Goal: Task Accomplishment & Management: Use online tool/utility

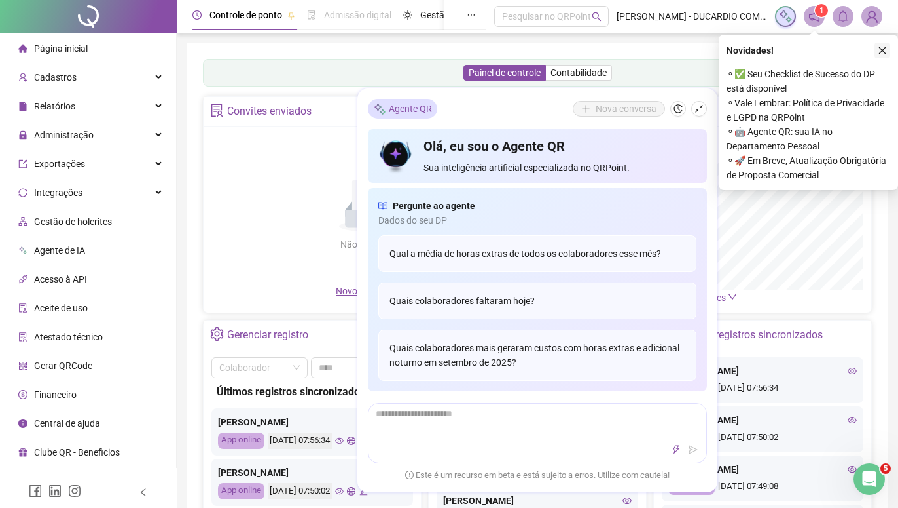
click at [882, 52] on icon "close" at bounding box center [882, 50] width 9 height 9
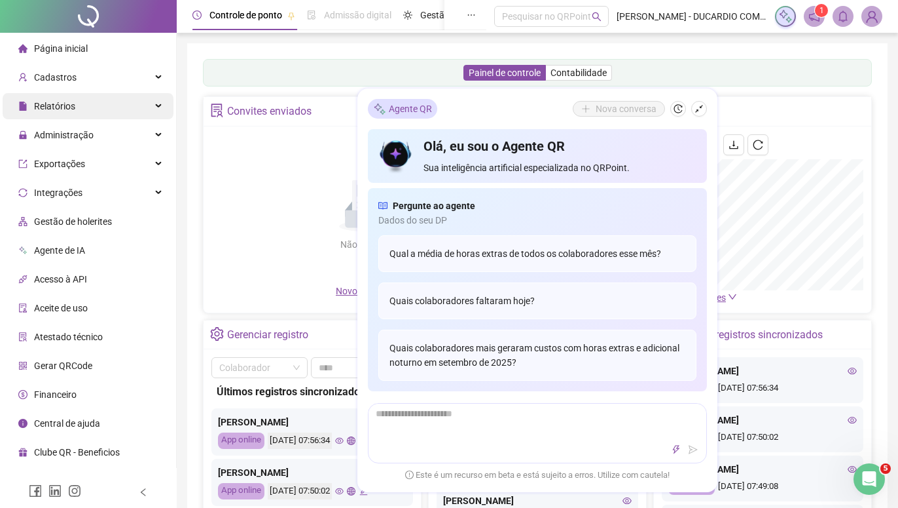
click at [67, 111] on span "Relatórios" at bounding box center [54, 106] width 41 height 10
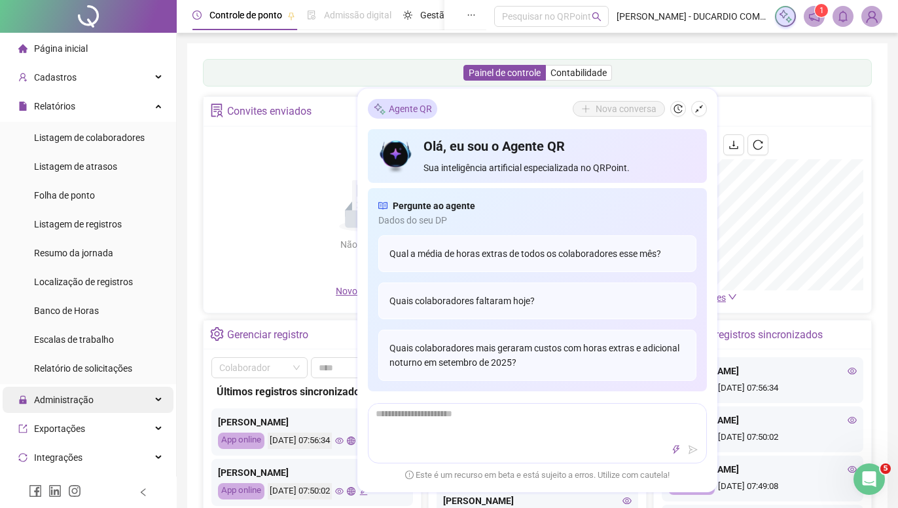
click at [86, 400] on span "Administração" at bounding box center [64, 399] width 60 height 10
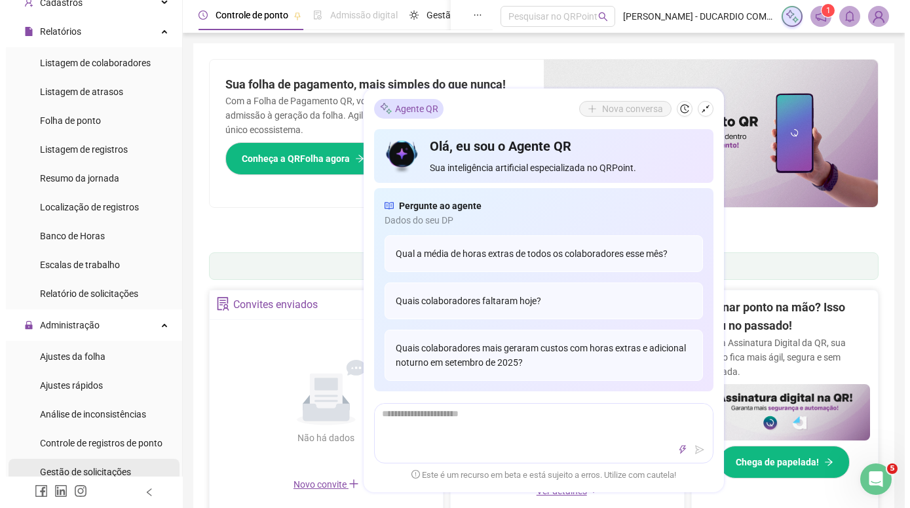
scroll to position [149, 0]
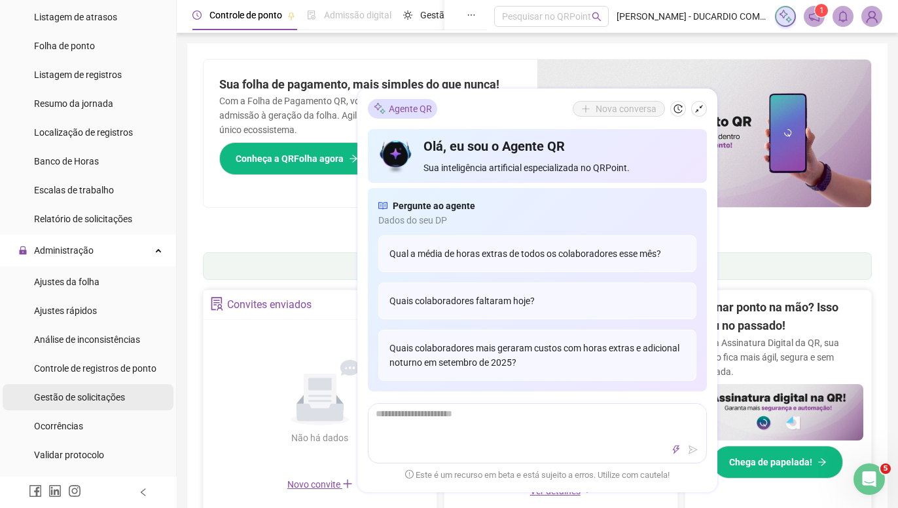
click at [100, 400] on span "Gestão de solicitações" at bounding box center [79, 397] width 91 height 10
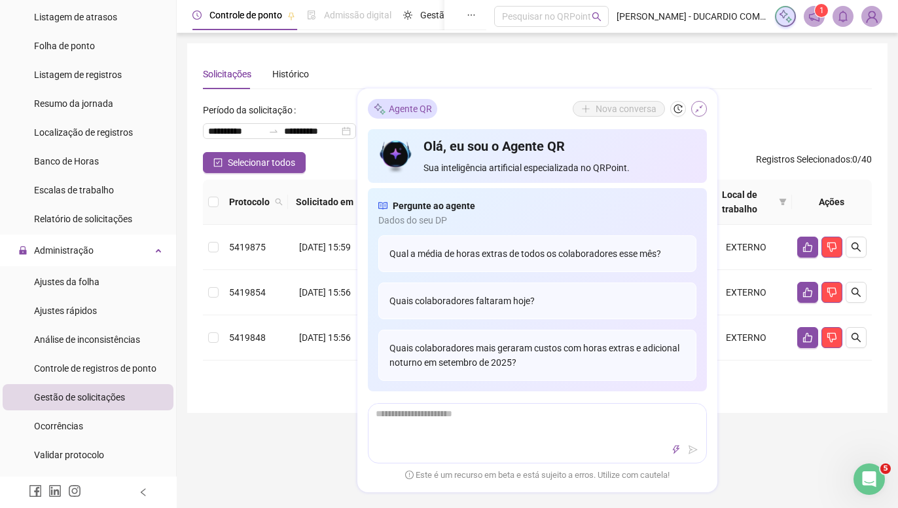
click at [695, 108] on icon "shrink" at bounding box center [699, 108] width 9 height 9
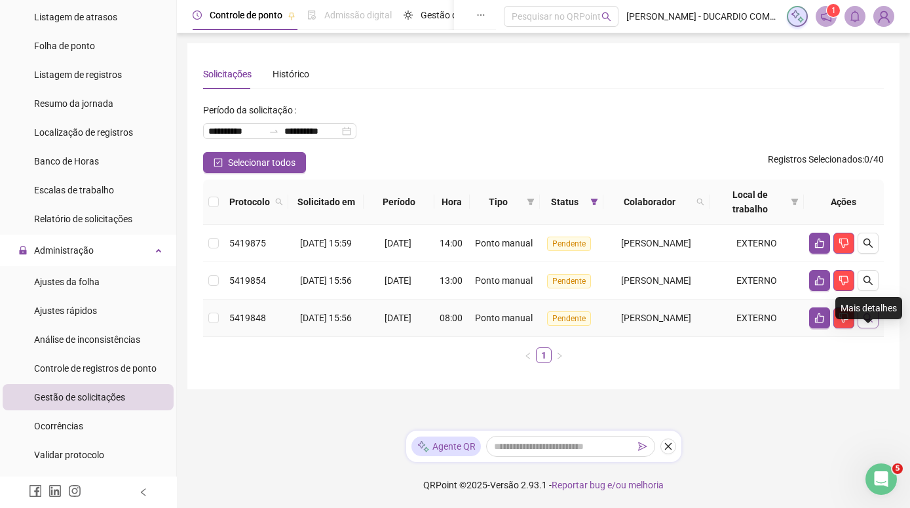
click at [866, 323] on icon "search" at bounding box center [867, 317] width 10 height 10
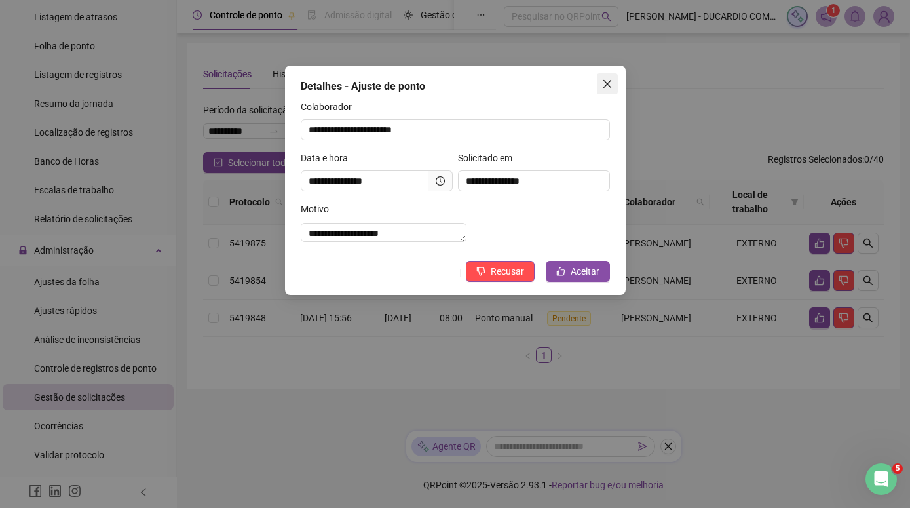
click at [607, 86] on icon "close" at bounding box center [607, 84] width 10 height 10
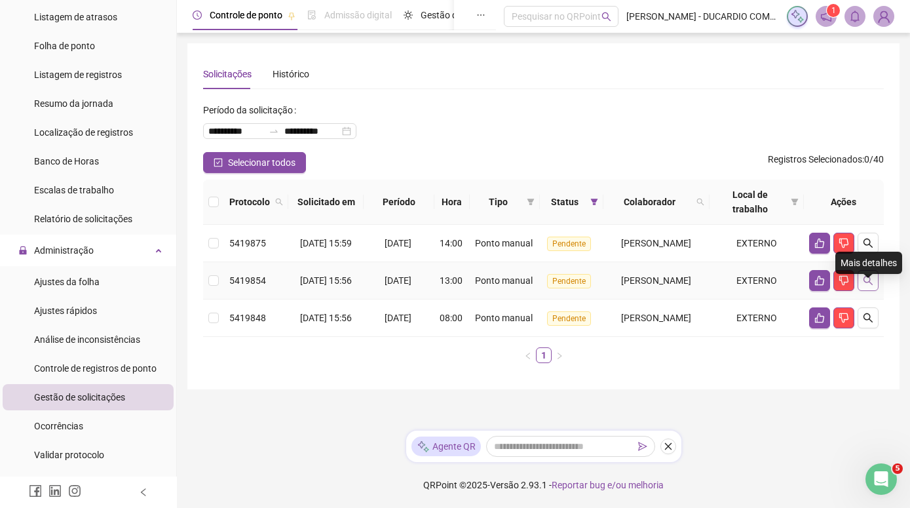
click at [868, 286] on icon "search" at bounding box center [867, 280] width 10 height 10
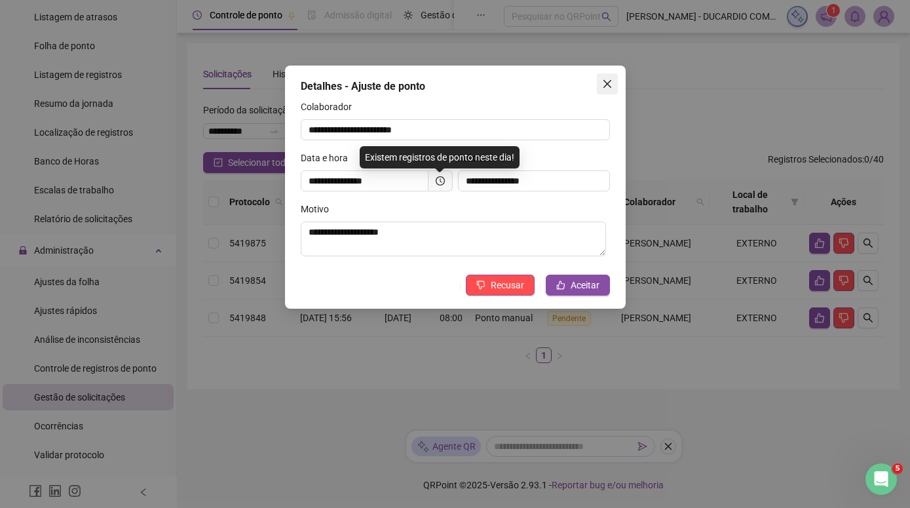
click at [610, 86] on icon "close" at bounding box center [607, 84] width 10 height 10
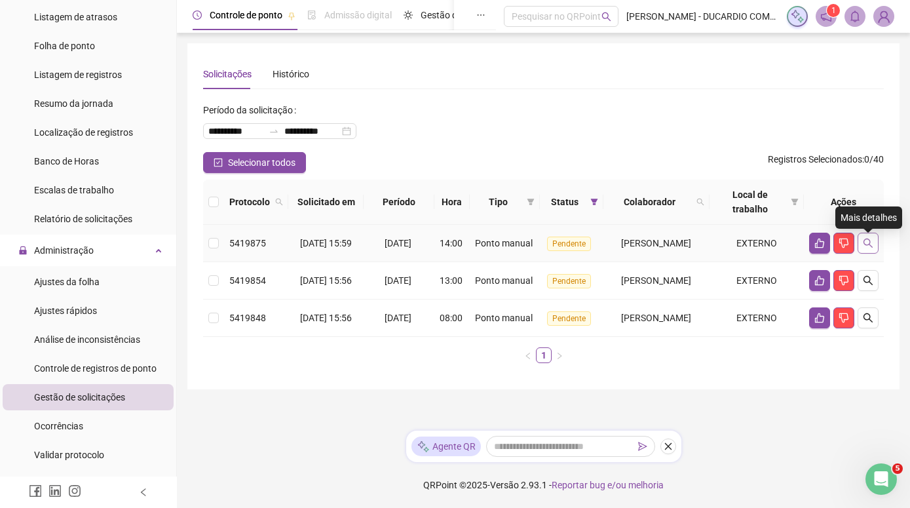
click at [868, 246] on icon "search" at bounding box center [867, 243] width 10 height 10
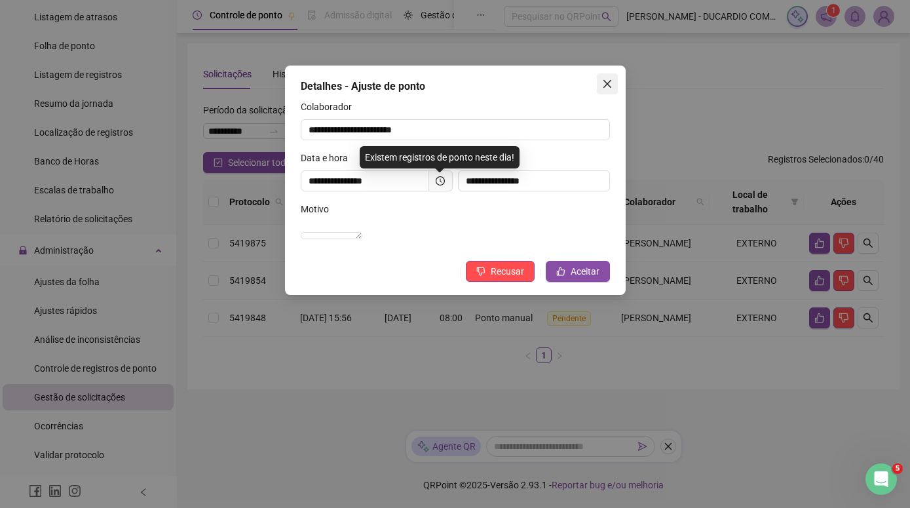
click at [609, 88] on icon "close" at bounding box center [607, 84] width 10 height 10
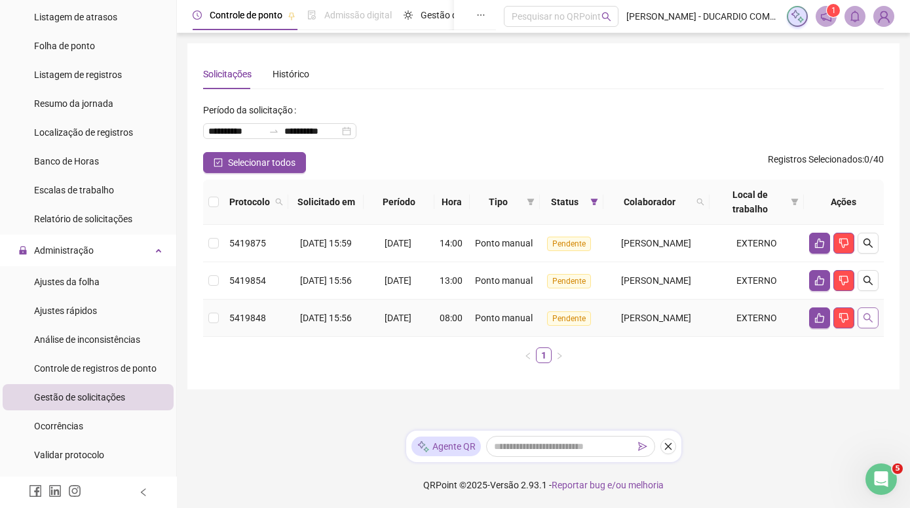
click at [870, 323] on icon "search" at bounding box center [867, 317] width 10 height 10
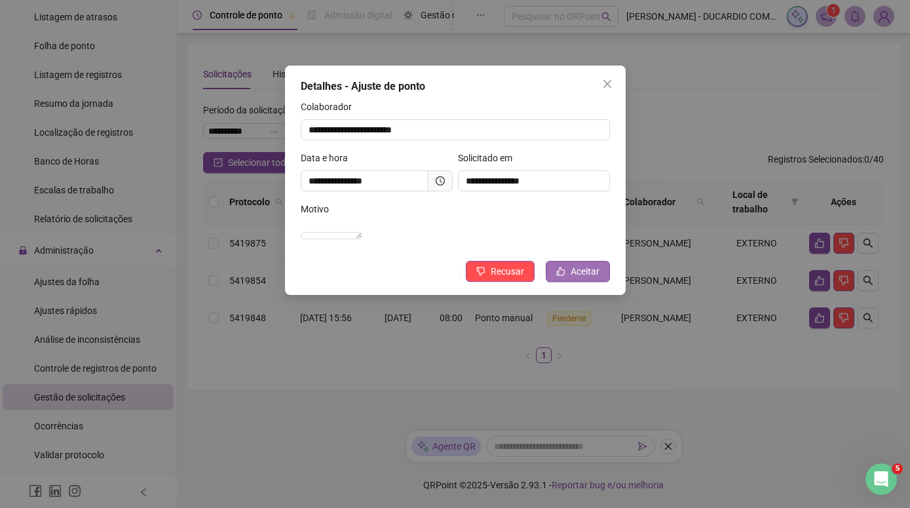
click at [588, 278] on span "Aceitar" at bounding box center [584, 271] width 29 height 14
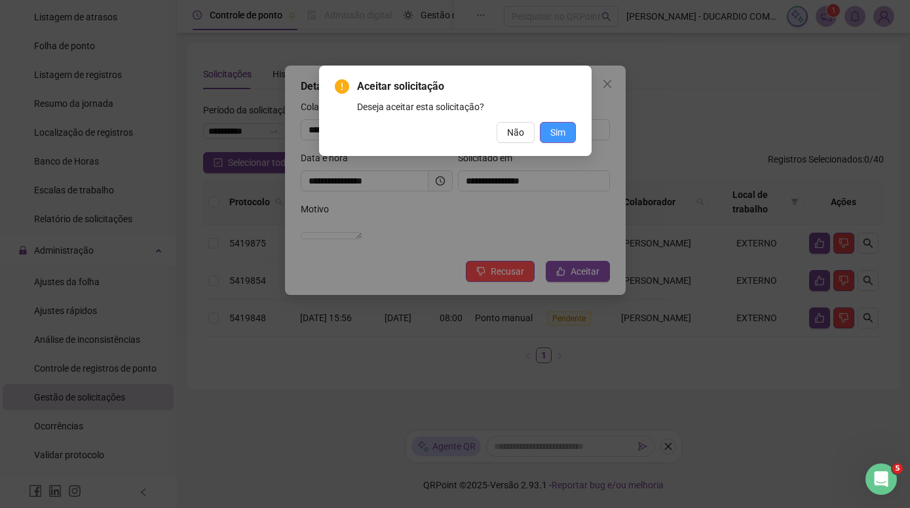
click at [561, 134] on span "Sim" at bounding box center [557, 132] width 15 height 14
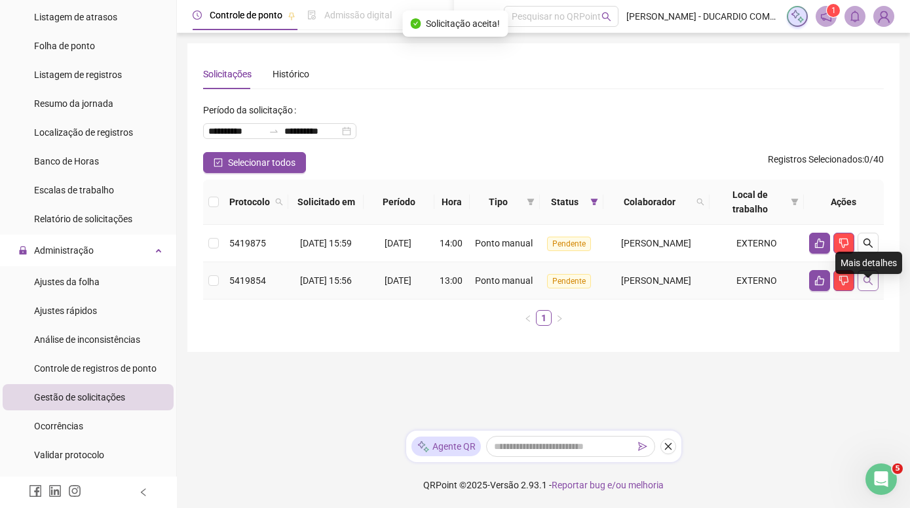
click at [870, 286] on icon "search" at bounding box center [867, 280] width 10 height 10
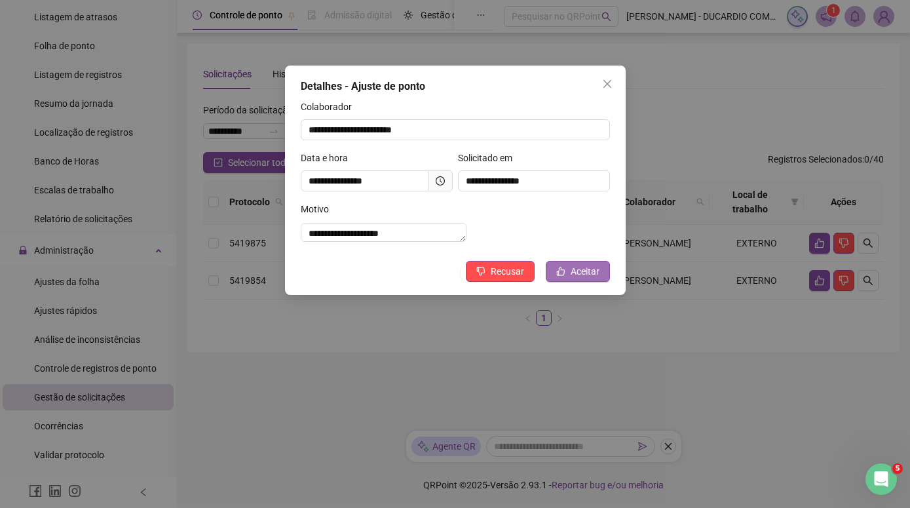
click at [589, 278] on span "Aceitar" at bounding box center [584, 271] width 29 height 14
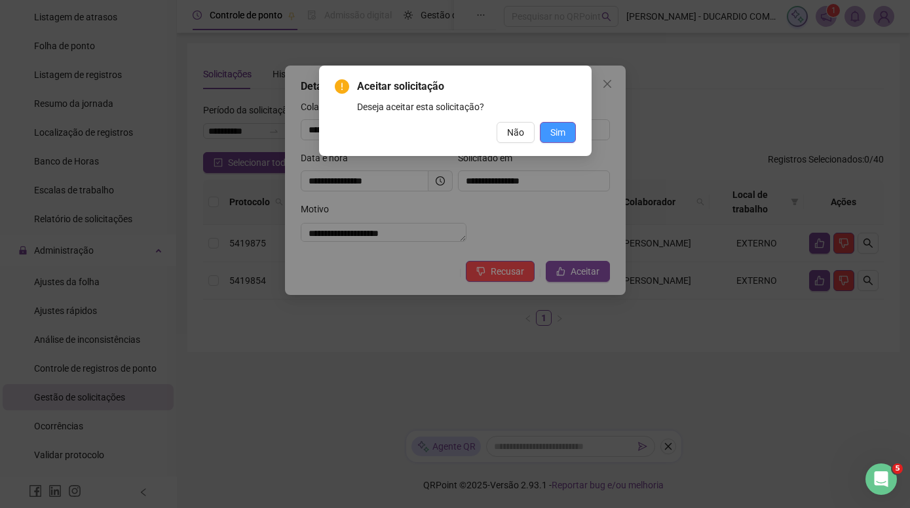
click at [558, 135] on span "Sim" at bounding box center [557, 132] width 15 height 14
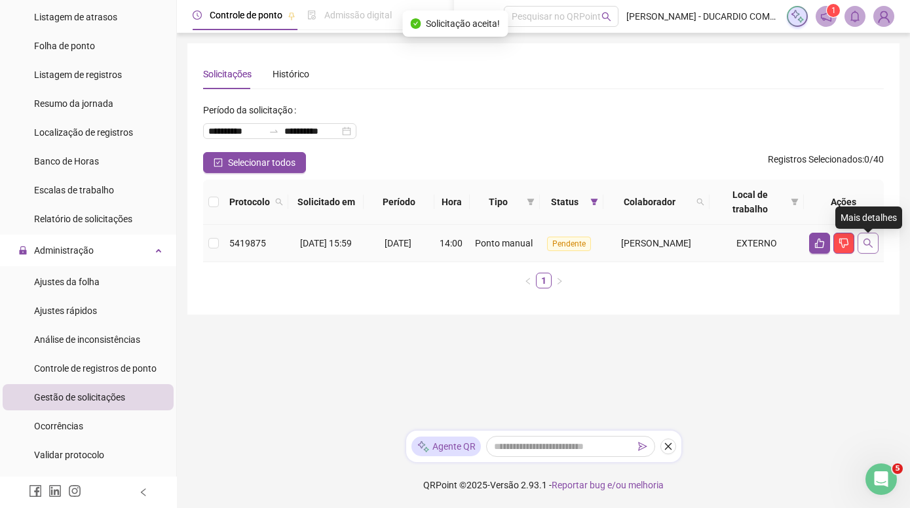
click at [869, 246] on icon "search" at bounding box center [867, 243] width 10 height 10
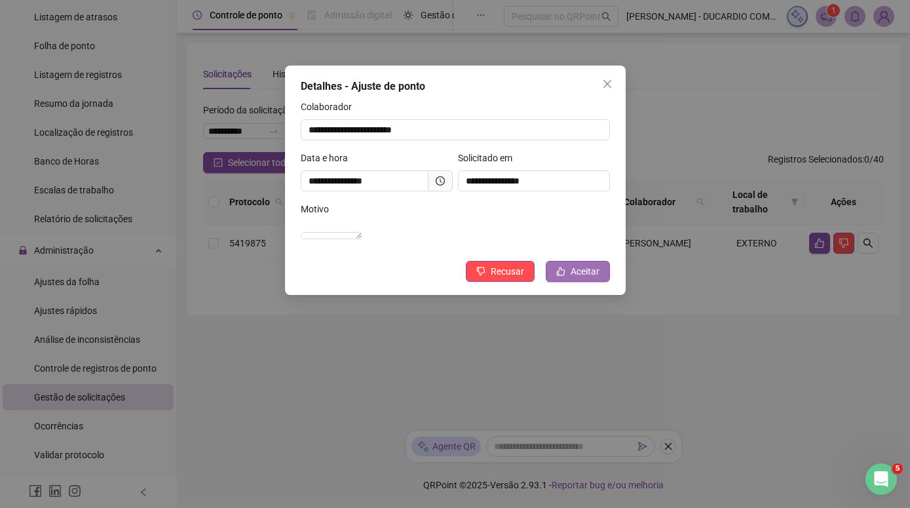
click at [585, 278] on span "Aceitar" at bounding box center [584, 271] width 29 height 14
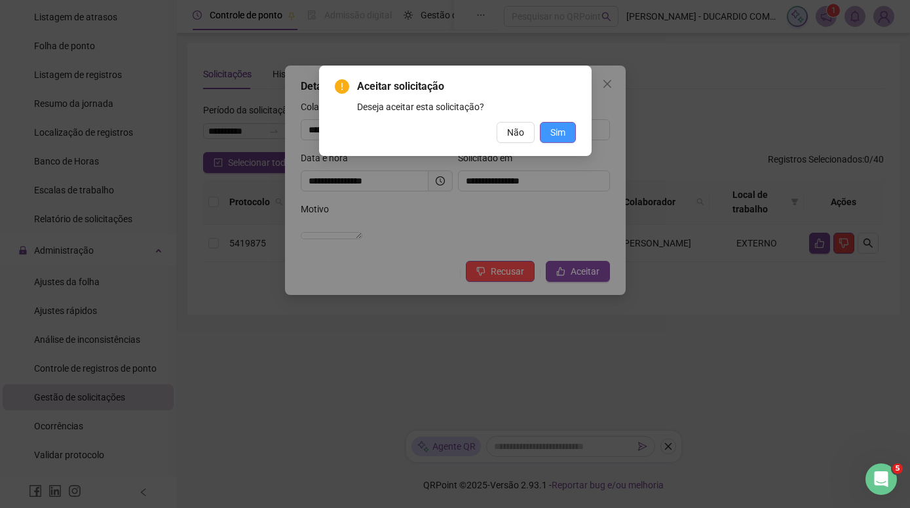
click at [562, 133] on span "Sim" at bounding box center [557, 132] width 15 height 14
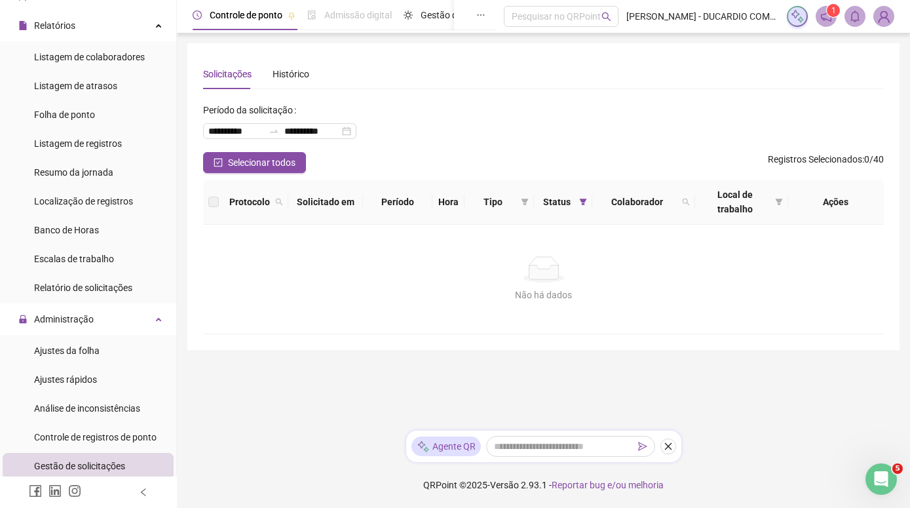
scroll to position [75, 0]
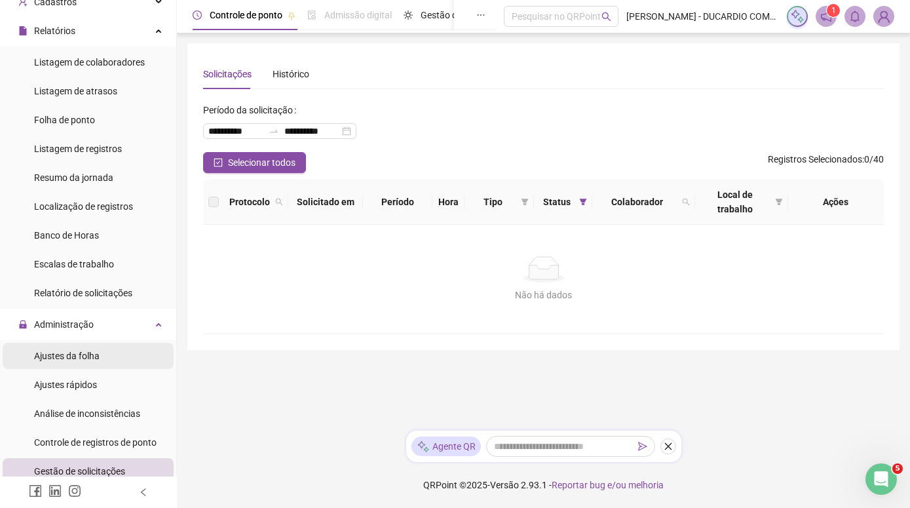
click at [98, 358] on span "Ajustes da folha" at bounding box center [66, 355] width 65 height 10
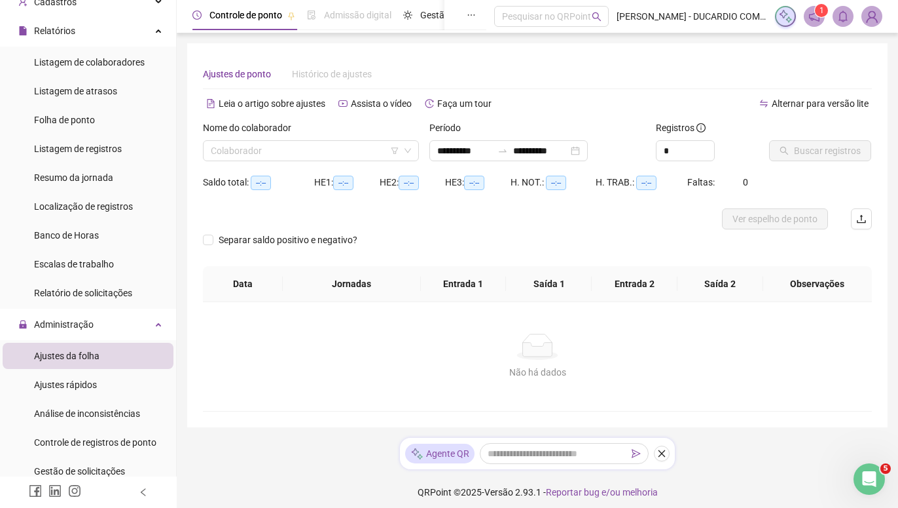
type input "**********"
click at [316, 150] on input "search" at bounding box center [305, 151] width 189 height 20
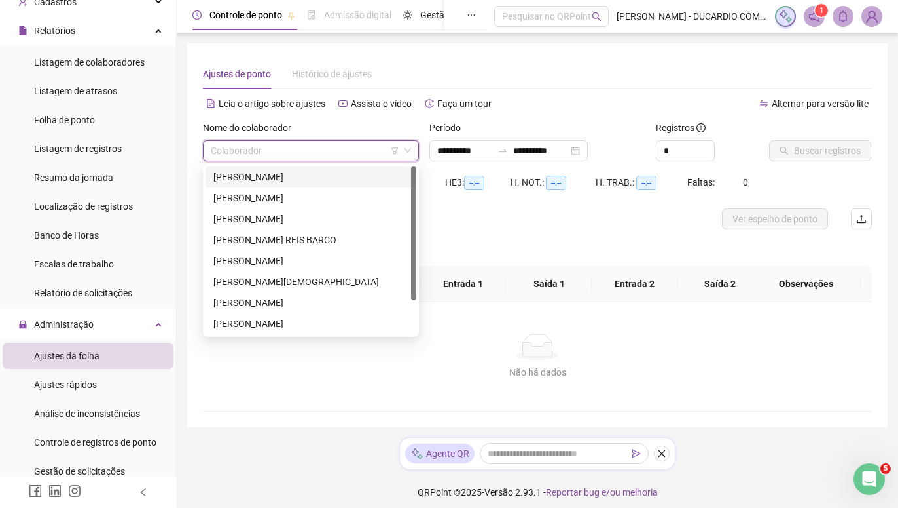
type input "*"
click at [233, 300] on div "[PERSON_NAME]" at bounding box center [310, 302] width 195 height 14
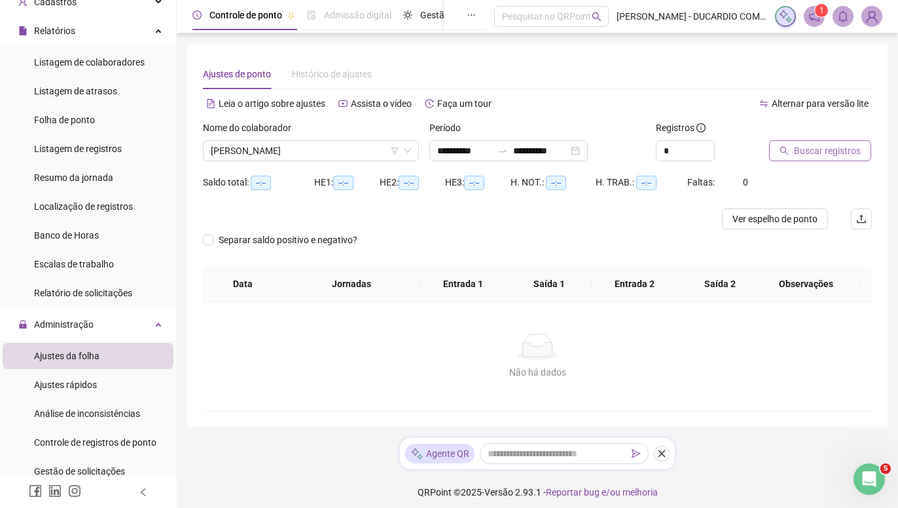
click at [804, 151] on span "Buscar registros" at bounding box center [827, 150] width 67 height 14
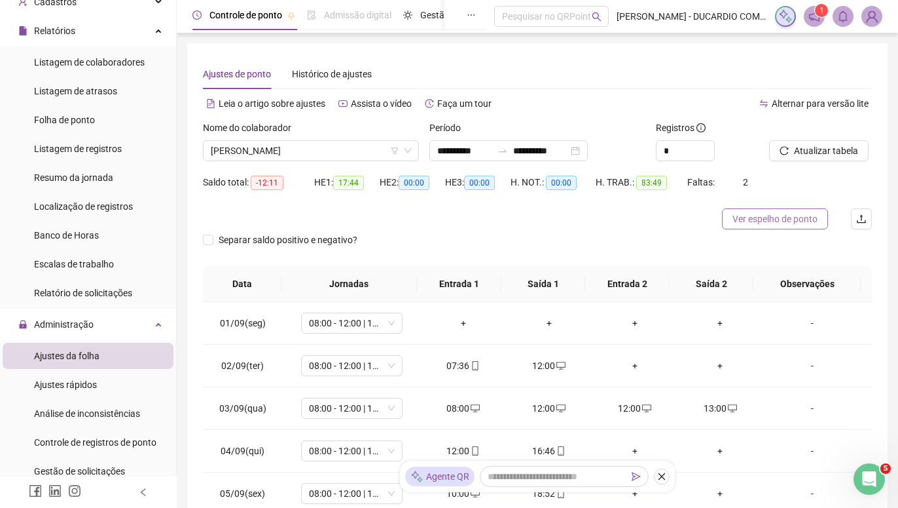
click at [779, 218] on span "Ver espelho de ponto" at bounding box center [775, 219] width 85 height 14
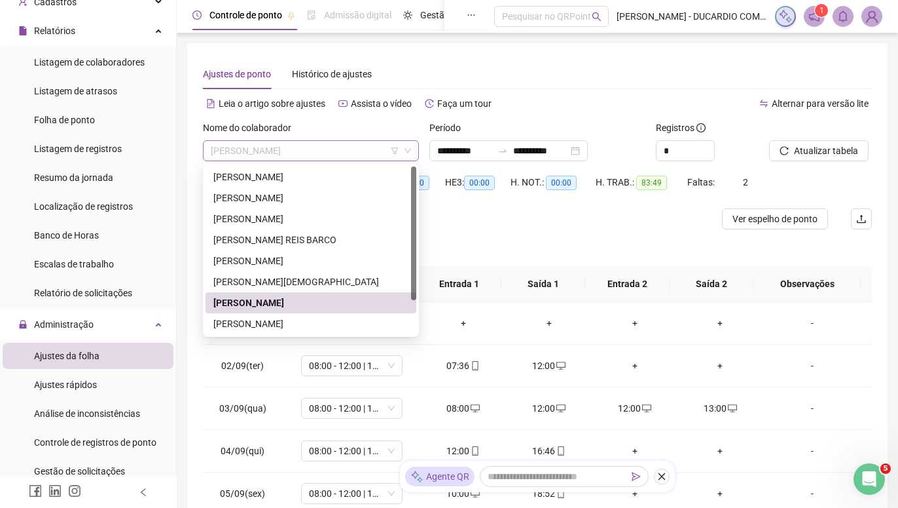
click at [343, 150] on span "[PERSON_NAME]" at bounding box center [311, 151] width 200 height 20
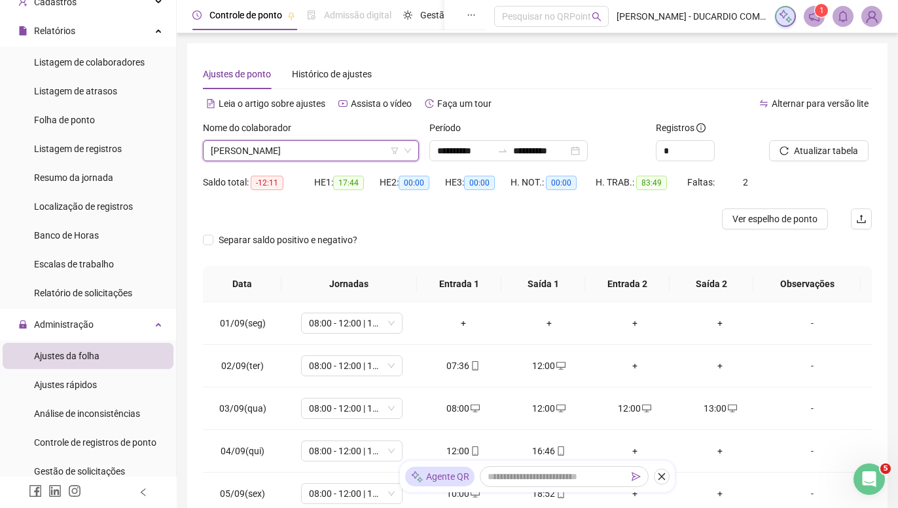
drag, startPoint x: 350, startPoint y: 149, endPoint x: 338, endPoint y: 150, distance: 11.8
click at [338, 150] on span "[PERSON_NAME]" at bounding box center [311, 151] width 200 height 20
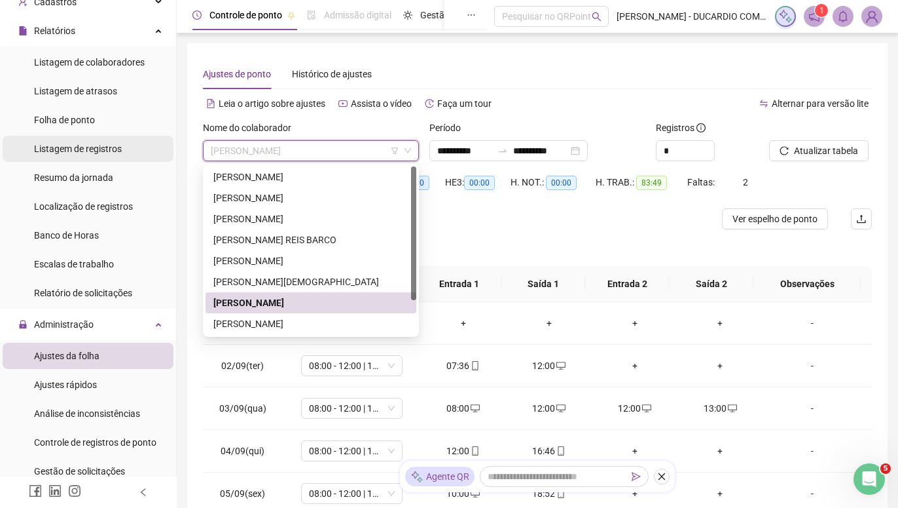
drag, startPoint x: 344, startPoint y: 153, endPoint x: 127, endPoint y: 158, distance: 216.8
click at [127, 158] on div "**********" at bounding box center [449, 342] width 898 height 685
click at [253, 279] on div "[PERSON_NAME][DEMOGRAPHIC_DATA]" at bounding box center [310, 281] width 195 height 14
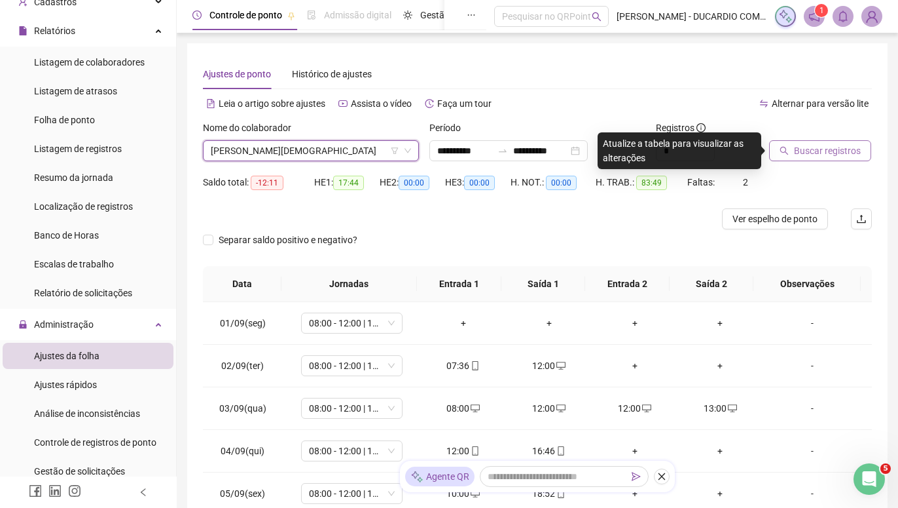
click at [834, 149] on span "Buscar registros" at bounding box center [827, 150] width 67 height 14
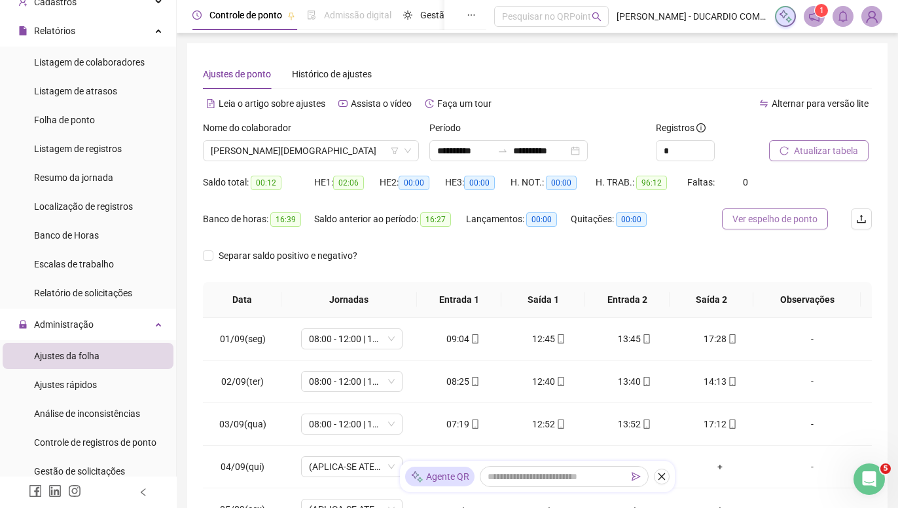
click at [800, 220] on span "Ver espelho de ponto" at bounding box center [775, 219] width 85 height 14
click at [877, 20] on img at bounding box center [872, 17] width 20 height 20
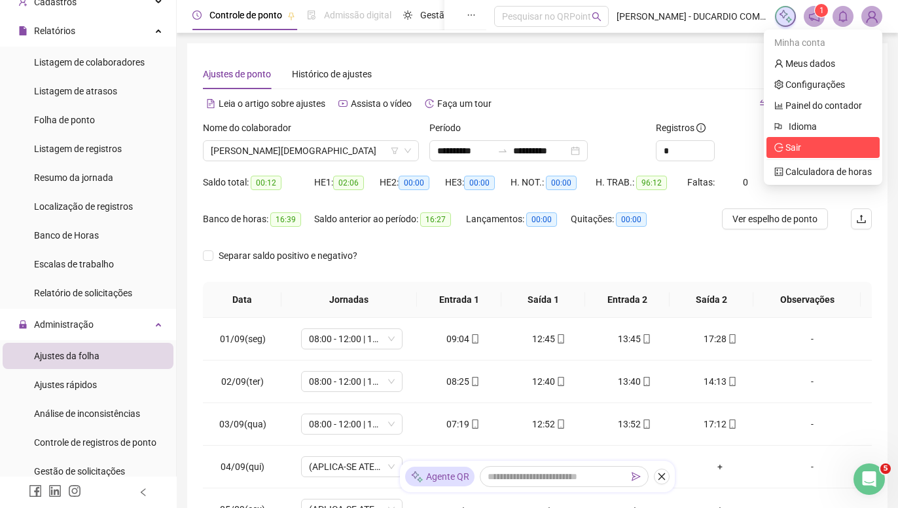
click at [808, 154] on span "Sair" at bounding box center [824, 147] width 98 height 14
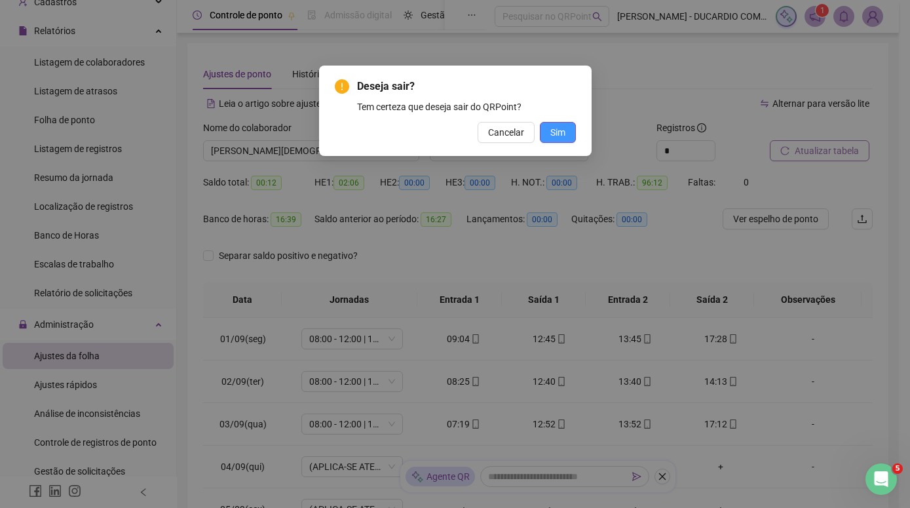
click at [559, 131] on span "Sim" at bounding box center [557, 132] width 15 height 14
